Goal: Task Accomplishment & Management: Use online tool/utility

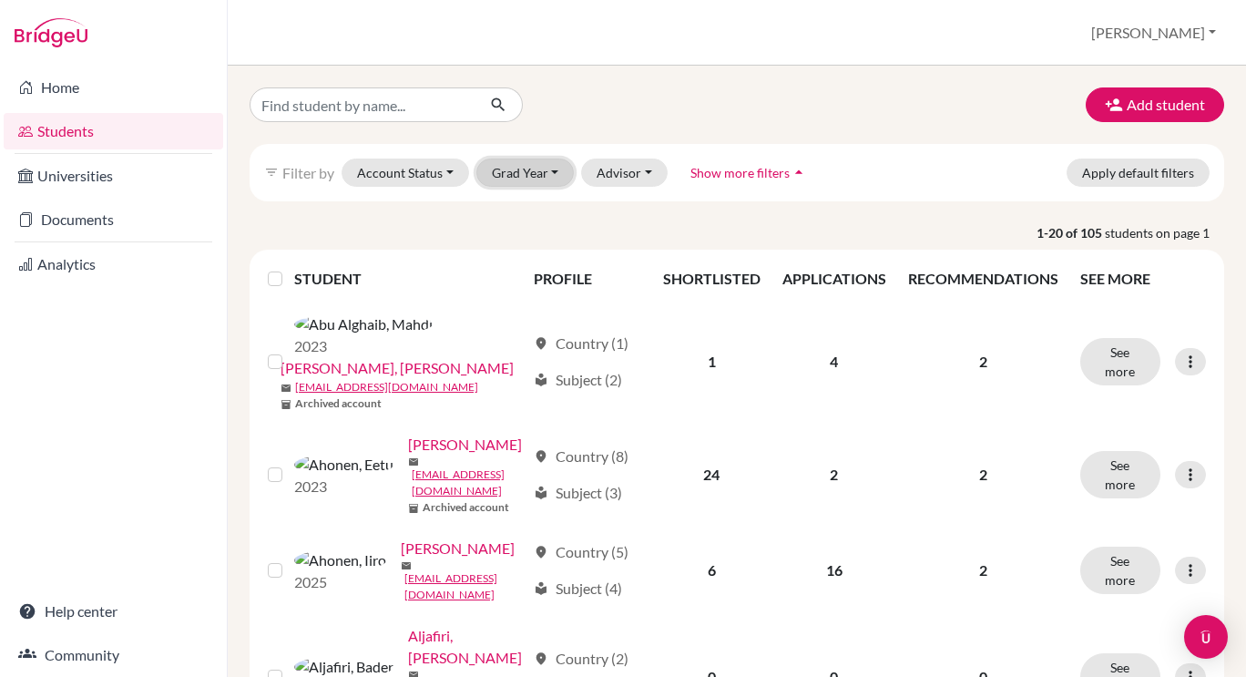
click at [555, 164] on button "Grad Year" at bounding box center [526, 173] width 98 height 28
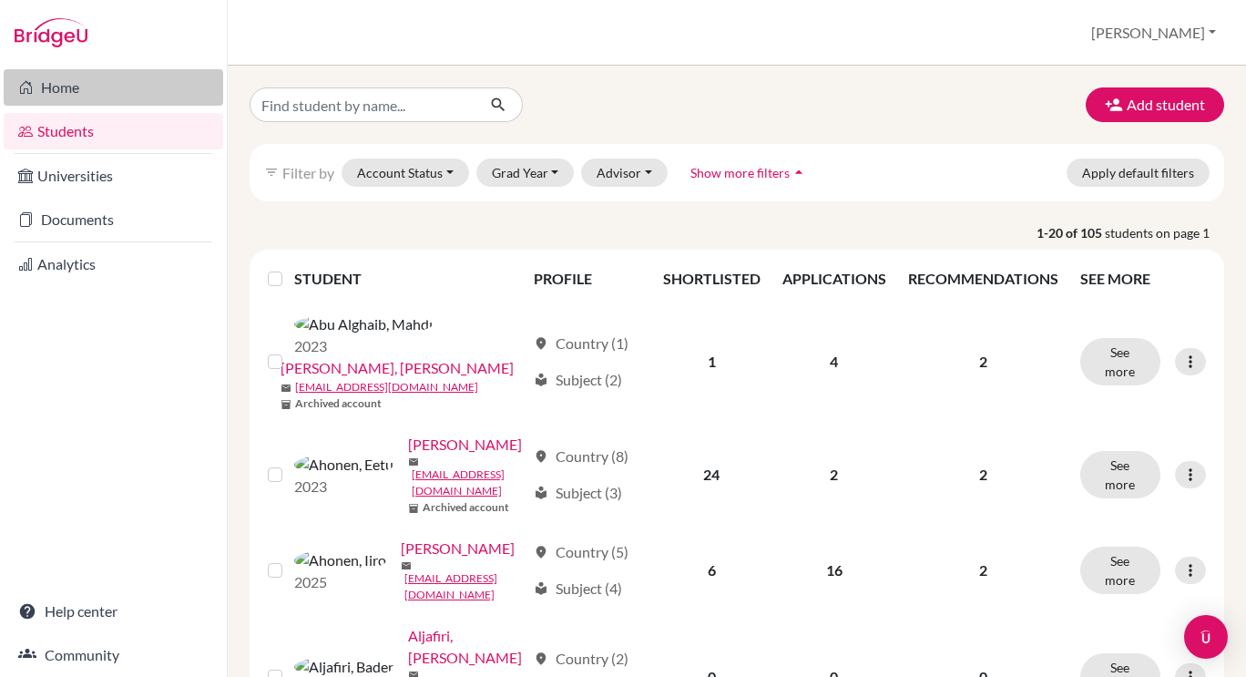
click at [54, 91] on link "Home" at bounding box center [114, 87] width 220 height 36
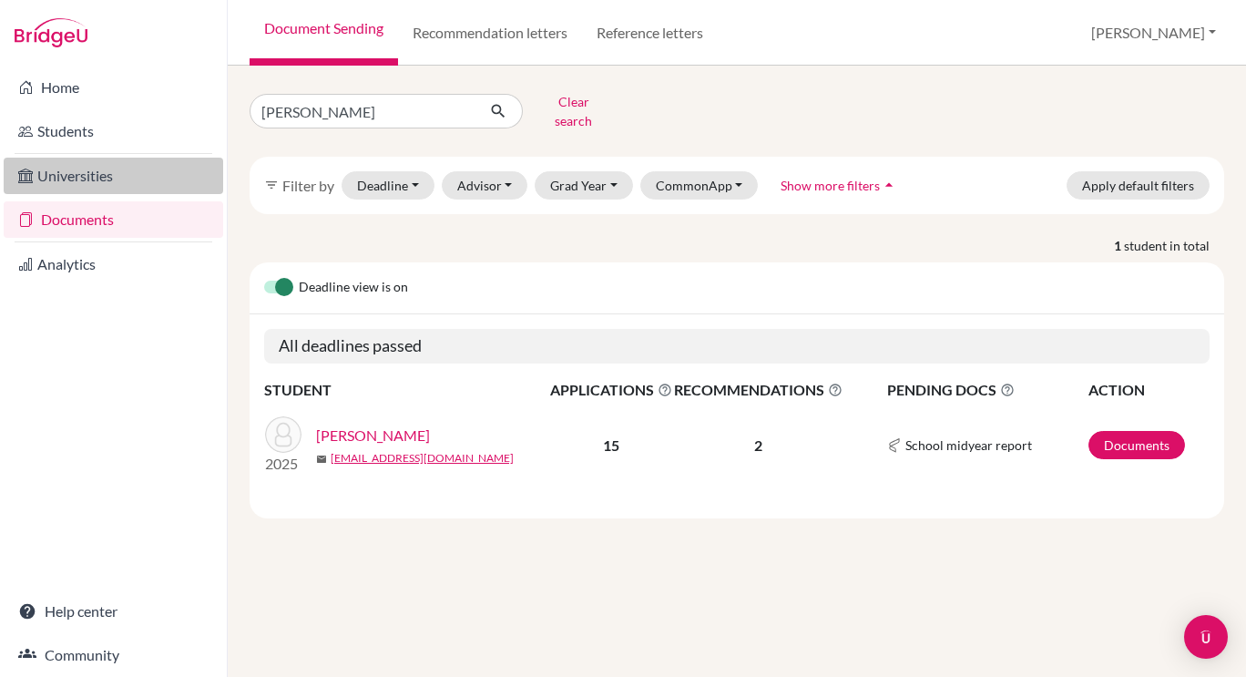
click at [135, 169] on link "Universities" at bounding box center [114, 176] width 220 height 36
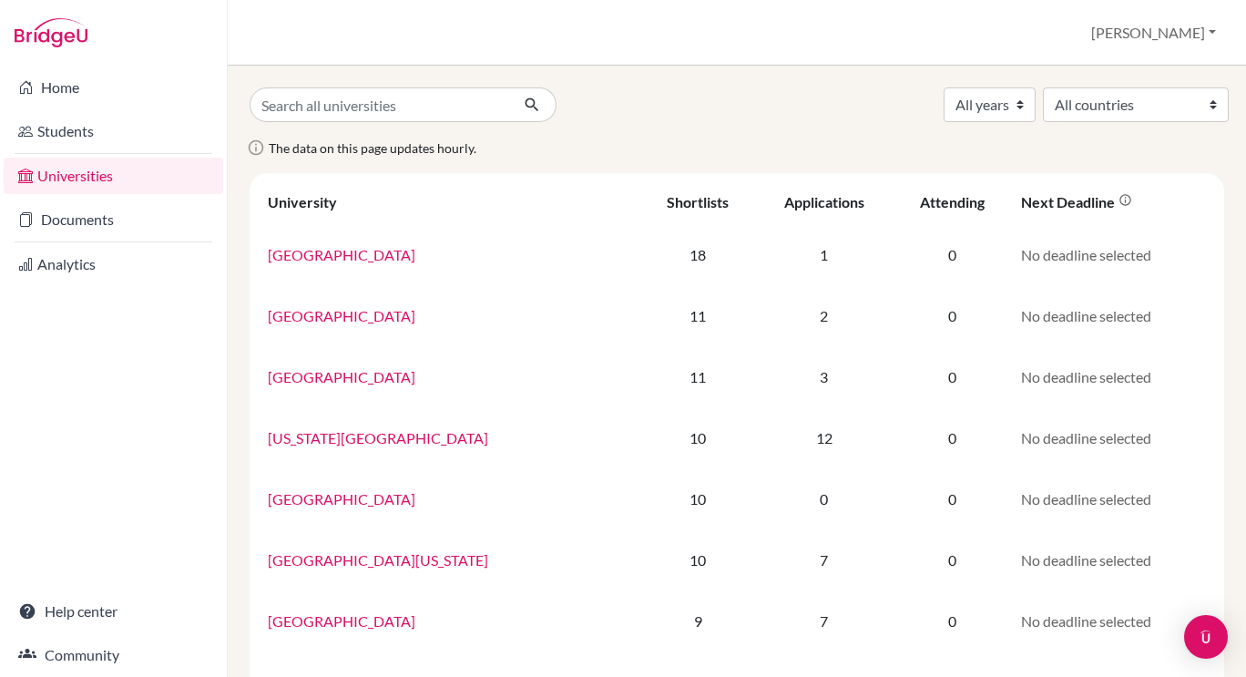
click at [123, 121] on link "Students" at bounding box center [114, 131] width 220 height 36
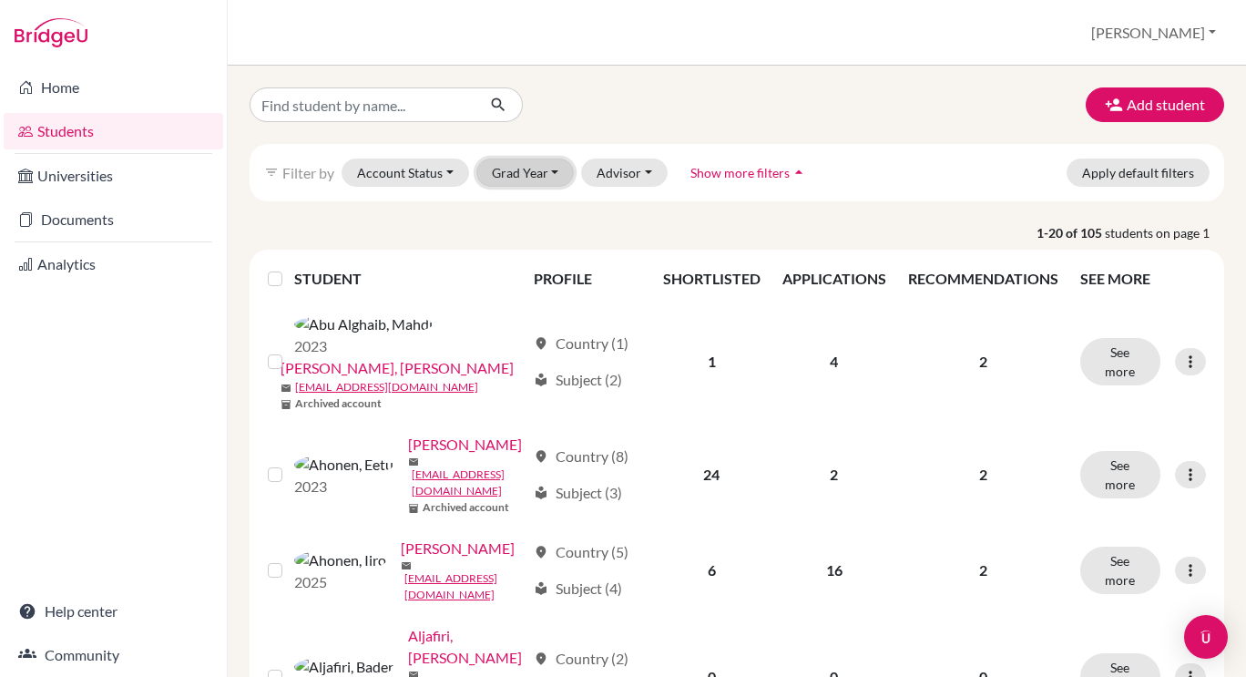
click at [521, 168] on button "Grad Year" at bounding box center [526, 173] width 98 height 28
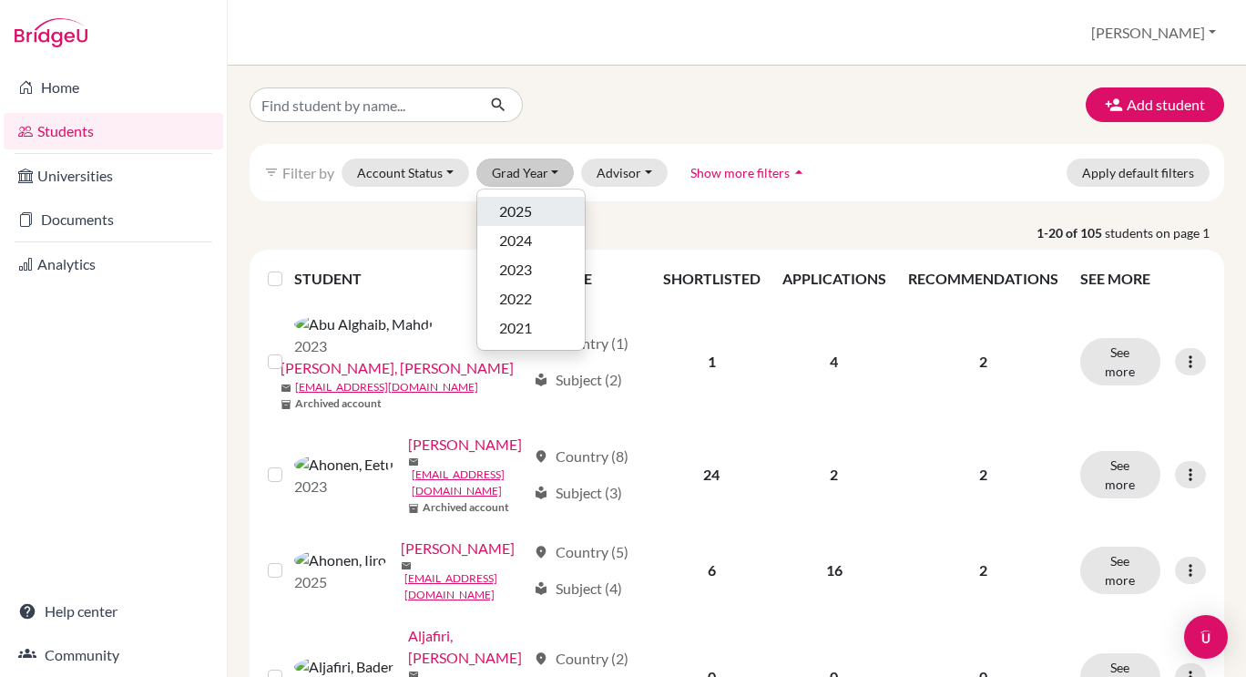
click at [527, 200] on button "2025" at bounding box center [531, 211] width 108 height 29
